Goal: Task Accomplishment & Management: Manage account settings

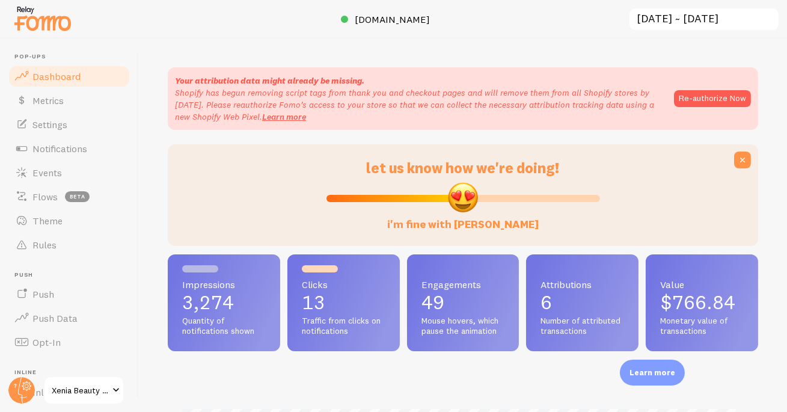
scroll to position [316, 583]
click at [55, 124] on span "Settings" at bounding box center [49, 124] width 35 height 12
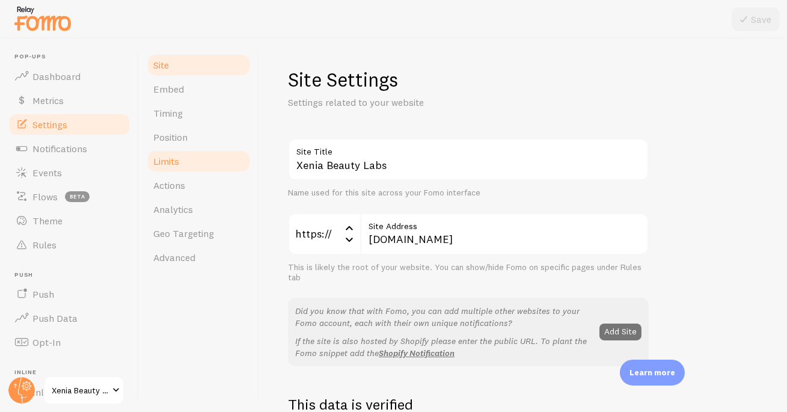
click at [179, 162] on span "Limits" at bounding box center [166, 161] width 26 height 12
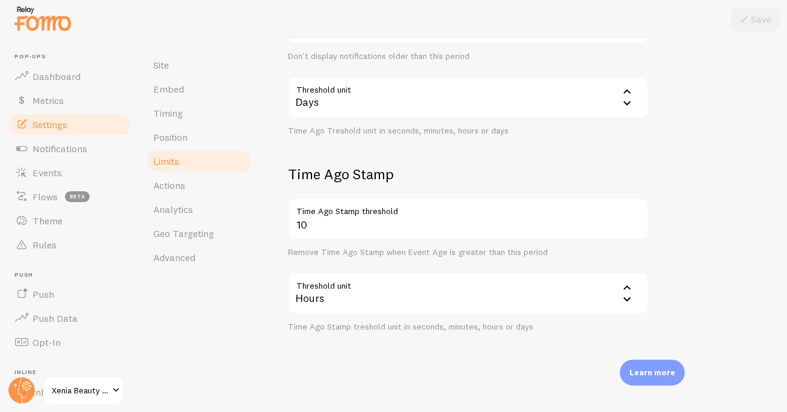
scroll to position [232, 0]
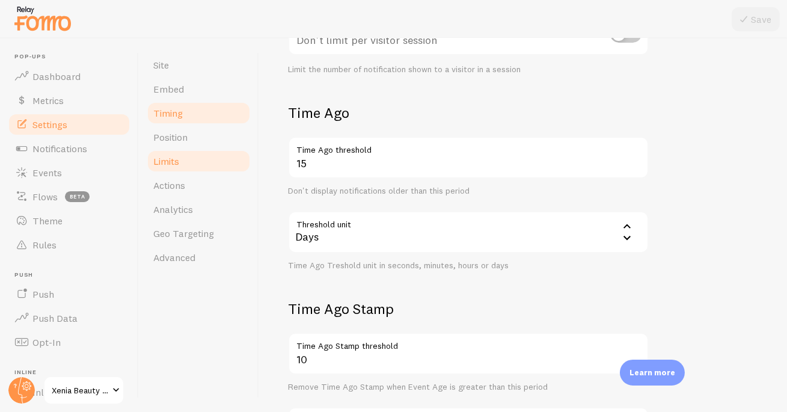
click at [157, 110] on span "Timing" at bounding box center [167, 113] width 29 height 12
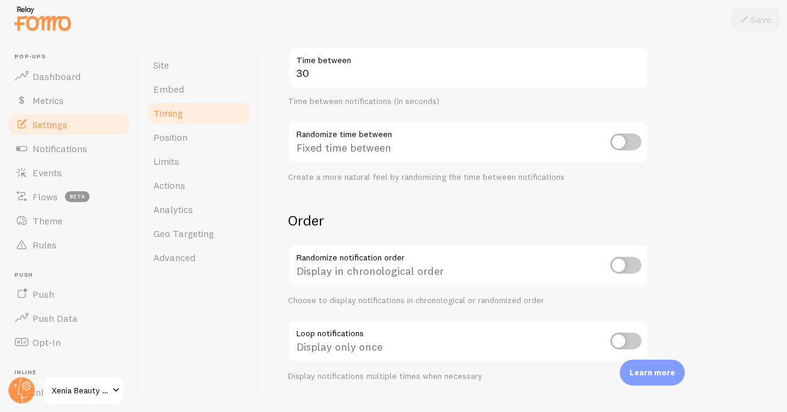
scroll to position [247, 0]
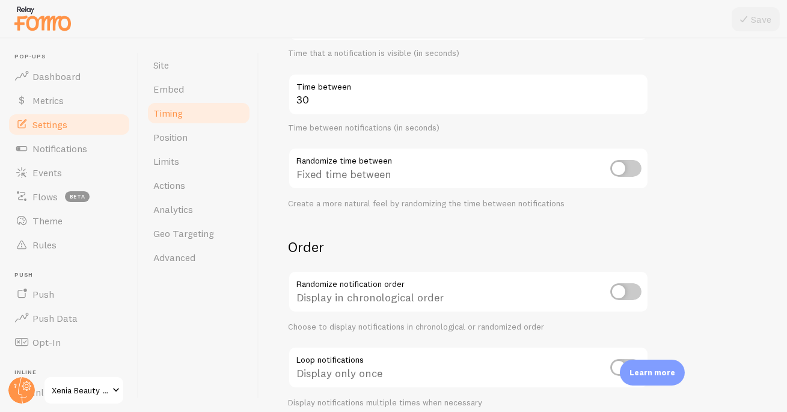
drag, startPoint x: 176, startPoint y: 158, endPoint x: 259, endPoint y: 179, distance: 85.8
click at [177, 158] on span "Limits" at bounding box center [166, 161] width 26 height 12
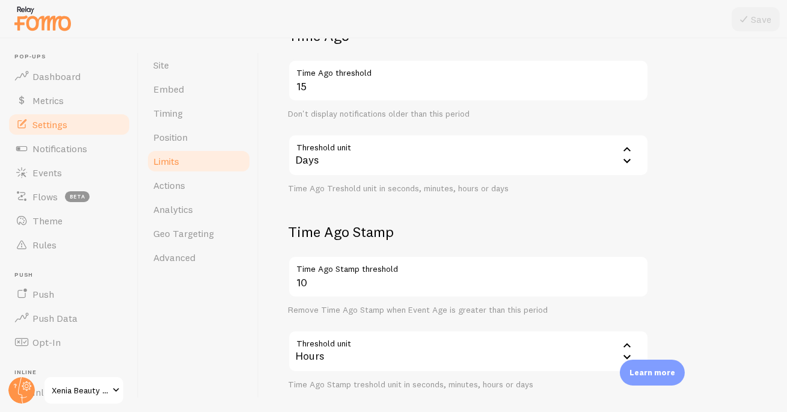
scroll to position [367, 0]
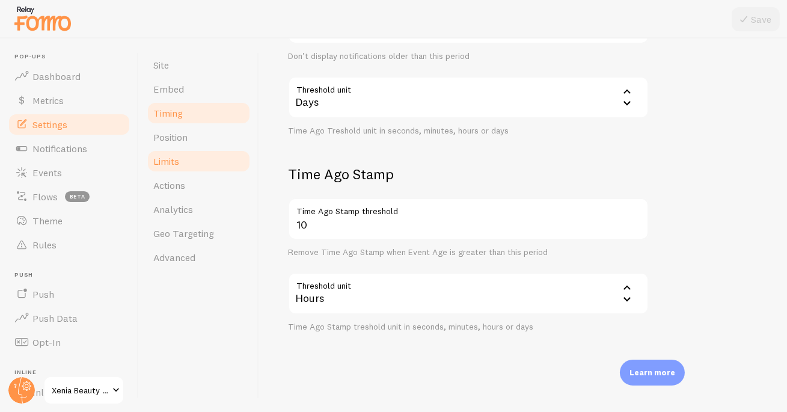
click at [184, 108] on link "Timing" at bounding box center [198, 113] width 105 height 24
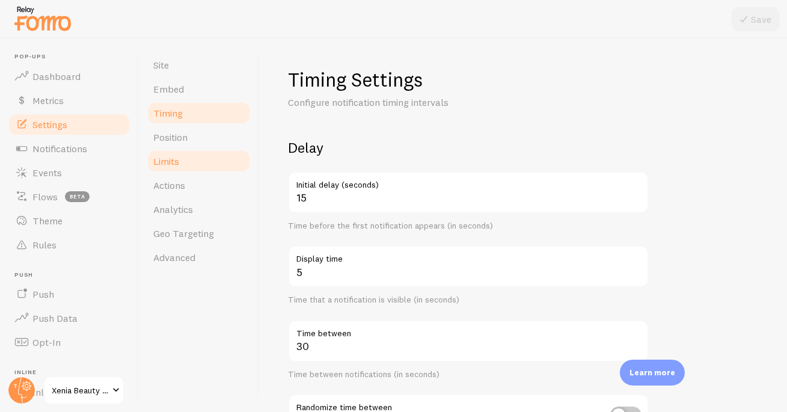
click at [179, 162] on span "Limits" at bounding box center [166, 161] width 26 height 12
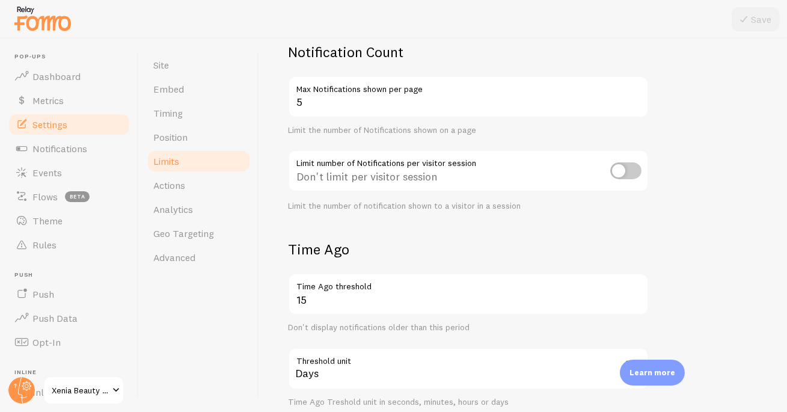
scroll to position [105, 0]
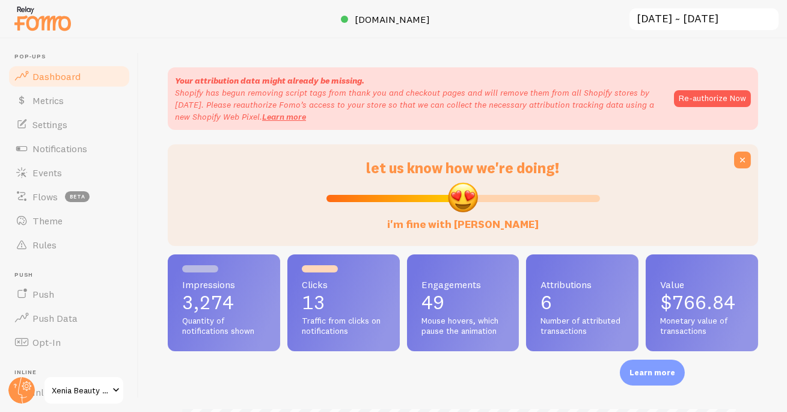
scroll to position [316, 583]
click at [80, 168] on link "Events" at bounding box center [69, 173] width 124 height 24
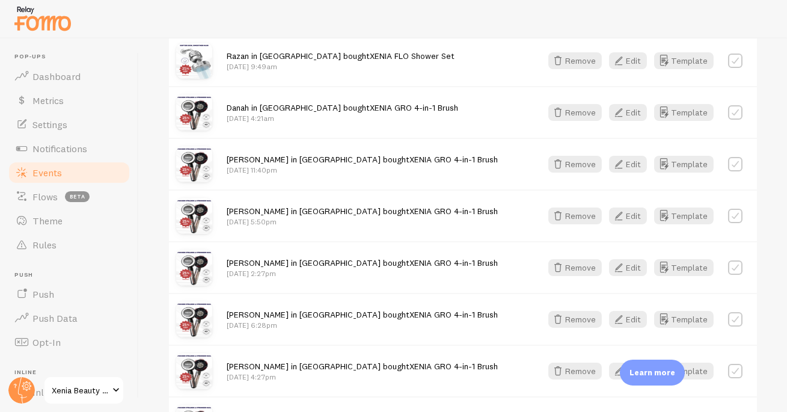
scroll to position [261, 0]
click at [65, 152] on span "Notifications" at bounding box center [59, 149] width 55 height 12
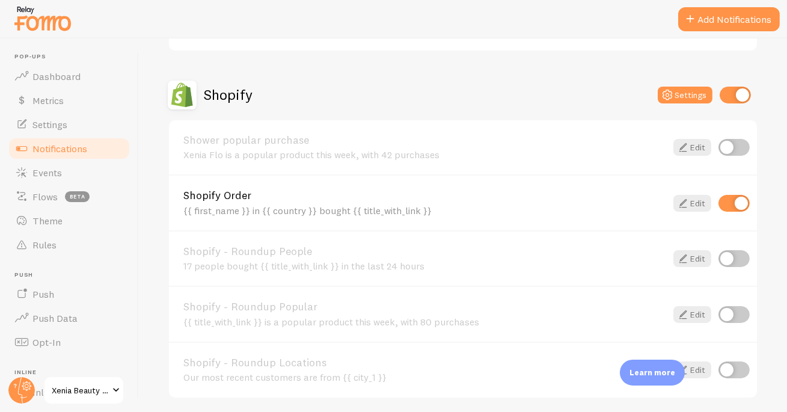
scroll to position [391, 0]
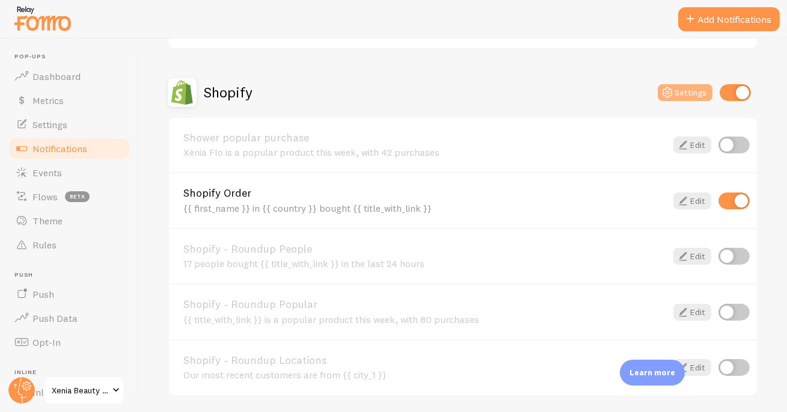
click at [677, 90] on button "Settings" at bounding box center [685, 92] width 55 height 17
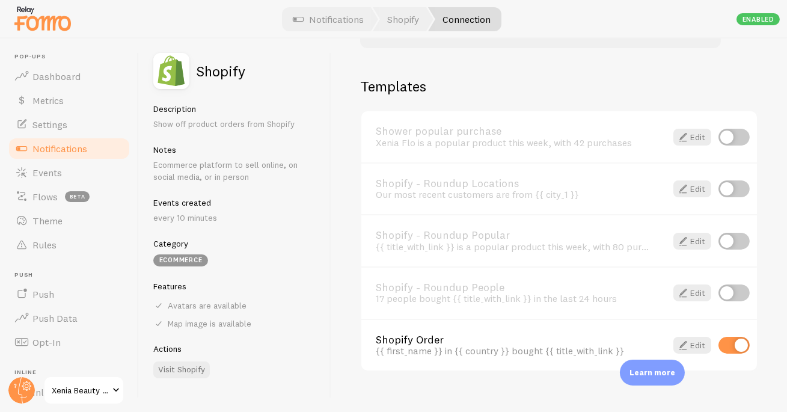
scroll to position [850, 0]
